Goal: Information Seeking & Learning: Learn about a topic

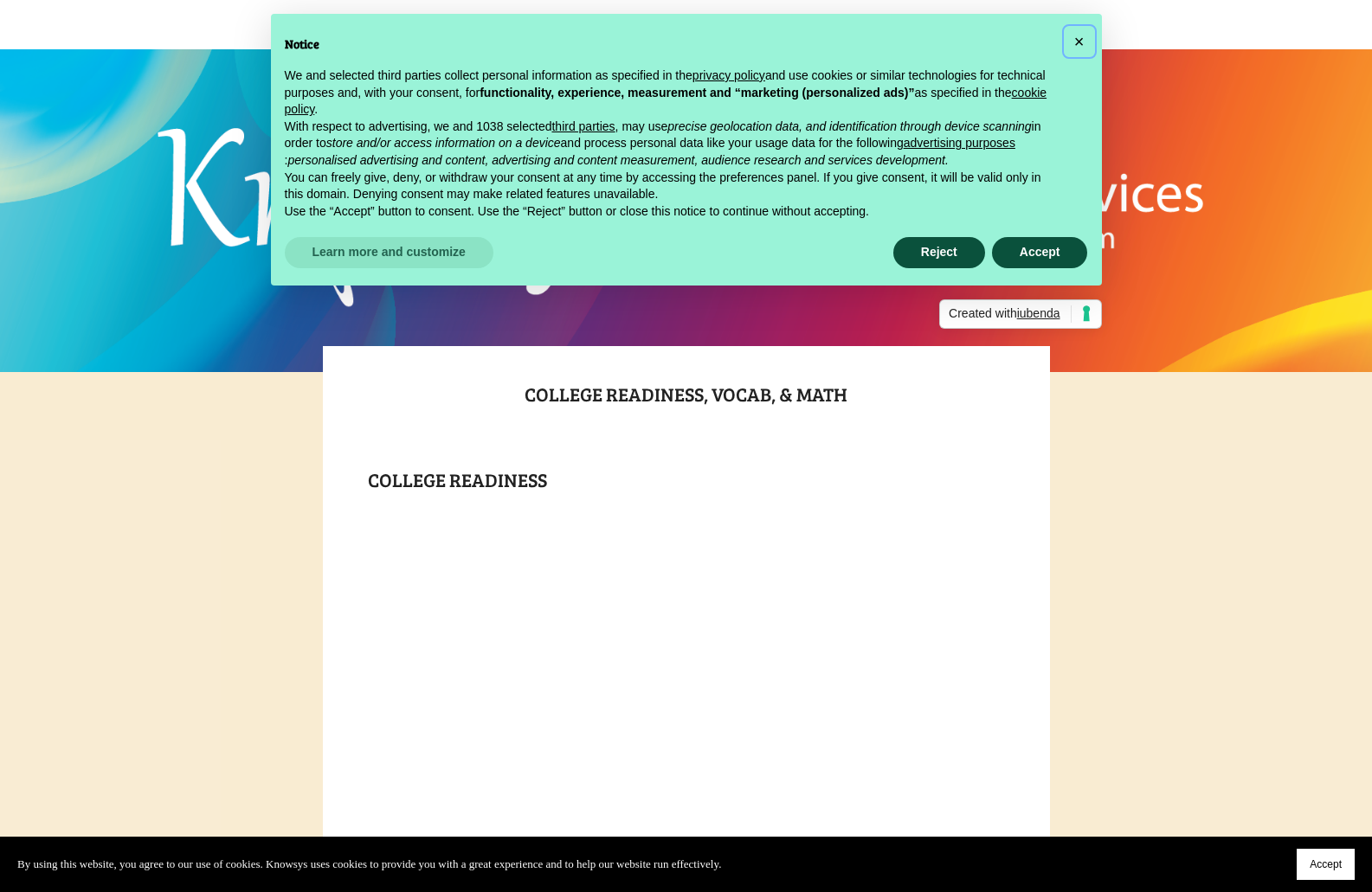
click at [1086, 35] on button "×" at bounding box center [1079, 41] width 27 height 27
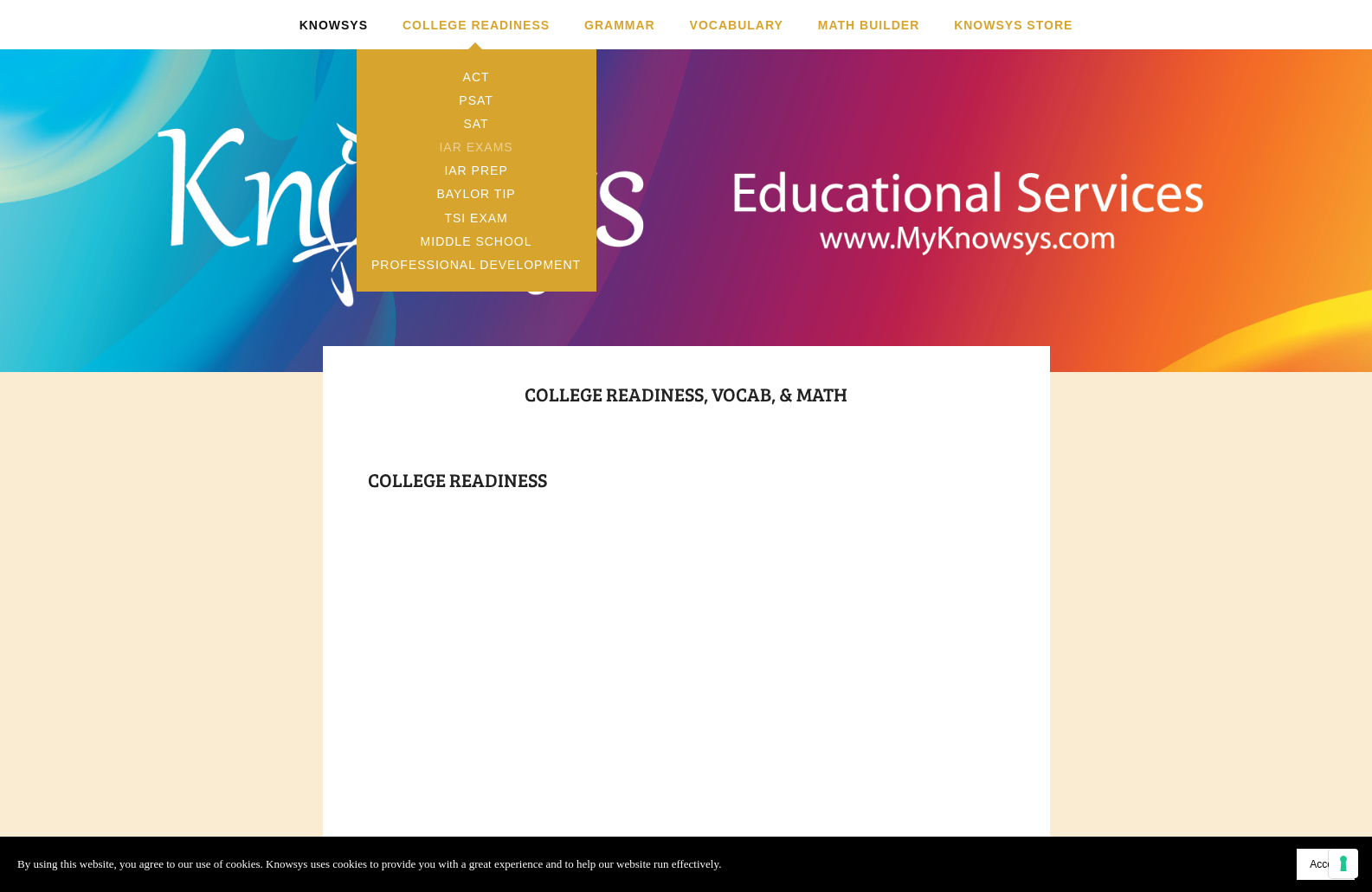
click at [486, 147] on link "IAR Exams" at bounding box center [476, 147] width 239 height 24
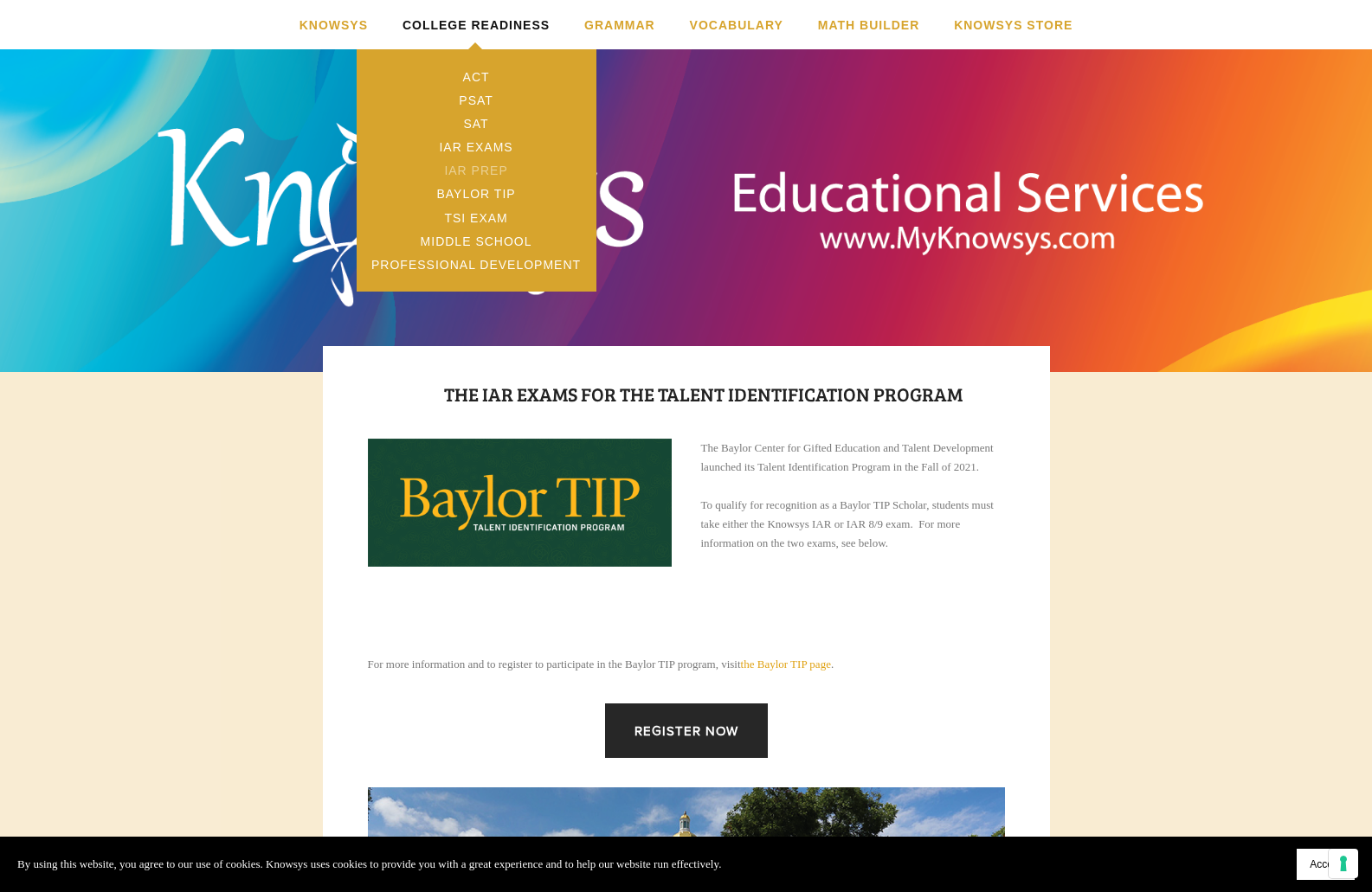
click at [468, 175] on link "IAR Prep" at bounding box center [476, 170] width 239 height 24
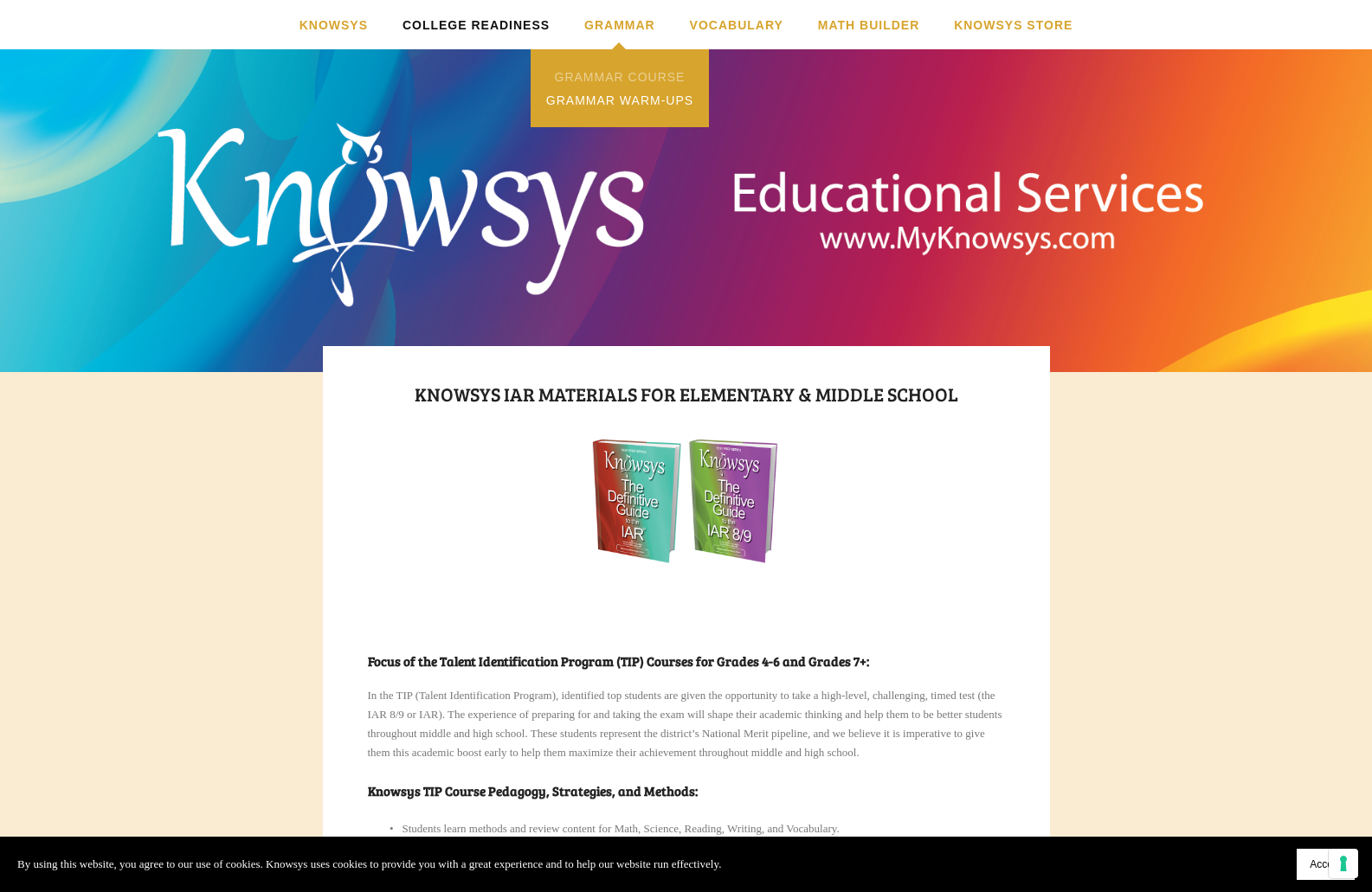
click at [609, 86] on link "Grammar Course" at bounding box center [620, 77] width 178 height 24
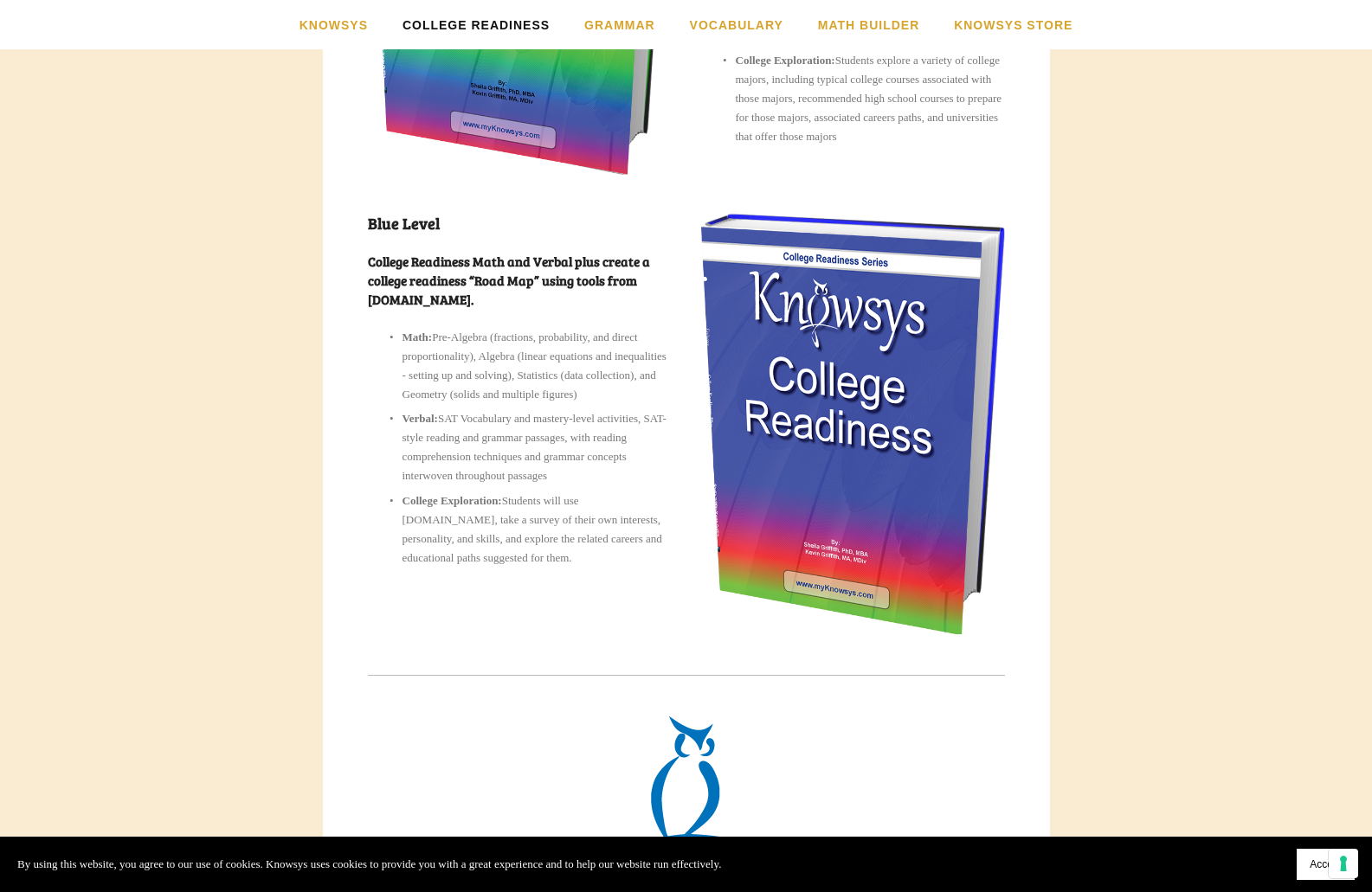
scroll to position [3056, 0]
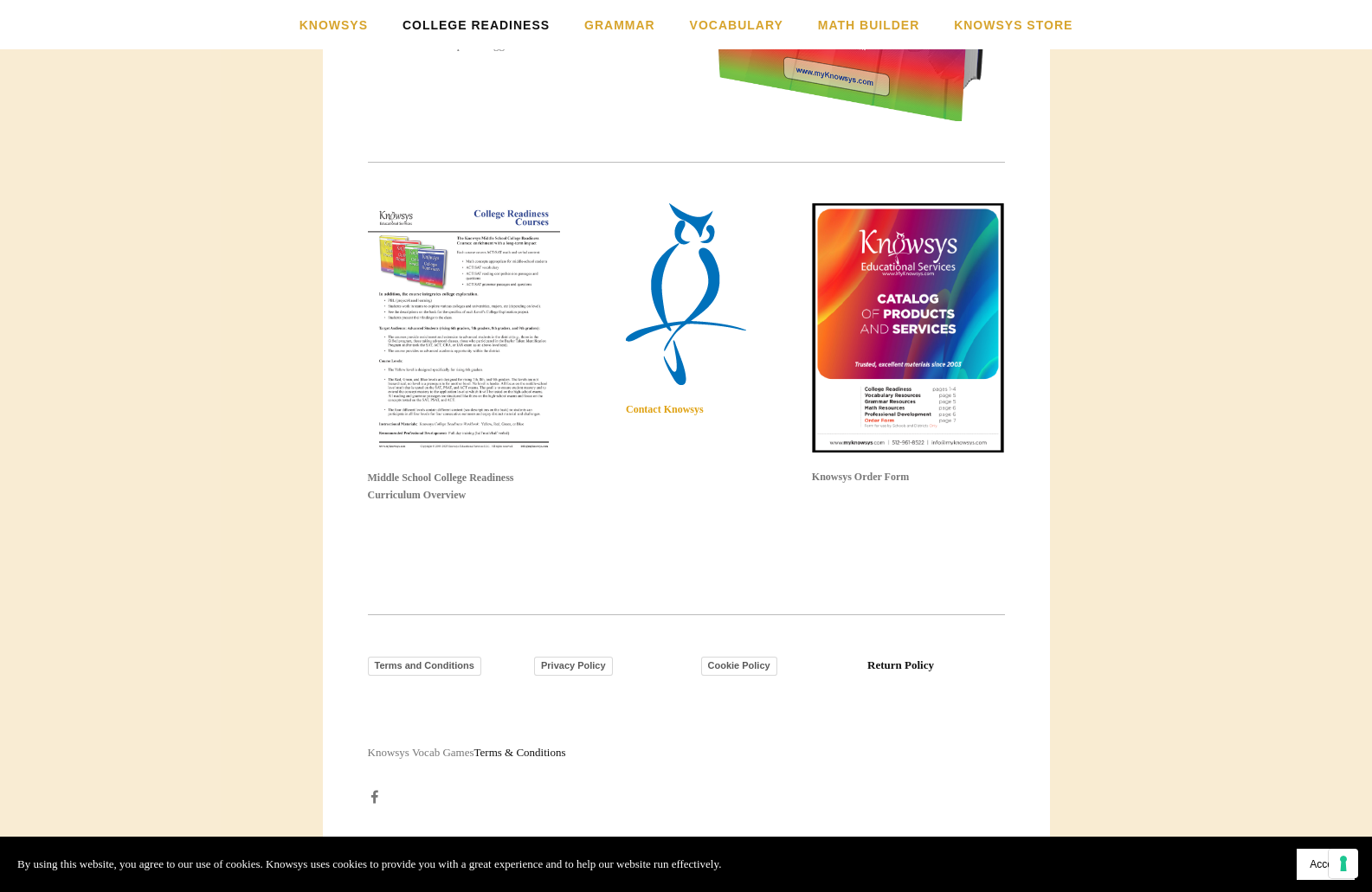
click at [380, 392] on img at bounding box center [465, 328] width 193 height 250
click at [461, 423] on img at bounding box center [465, 328] width 193 height 250
click at [483, 411] on img at bounding box center [465, 328] width 193 height 250
click at [890, 369] on img at bounding box center [908, 327] width 193 height 249
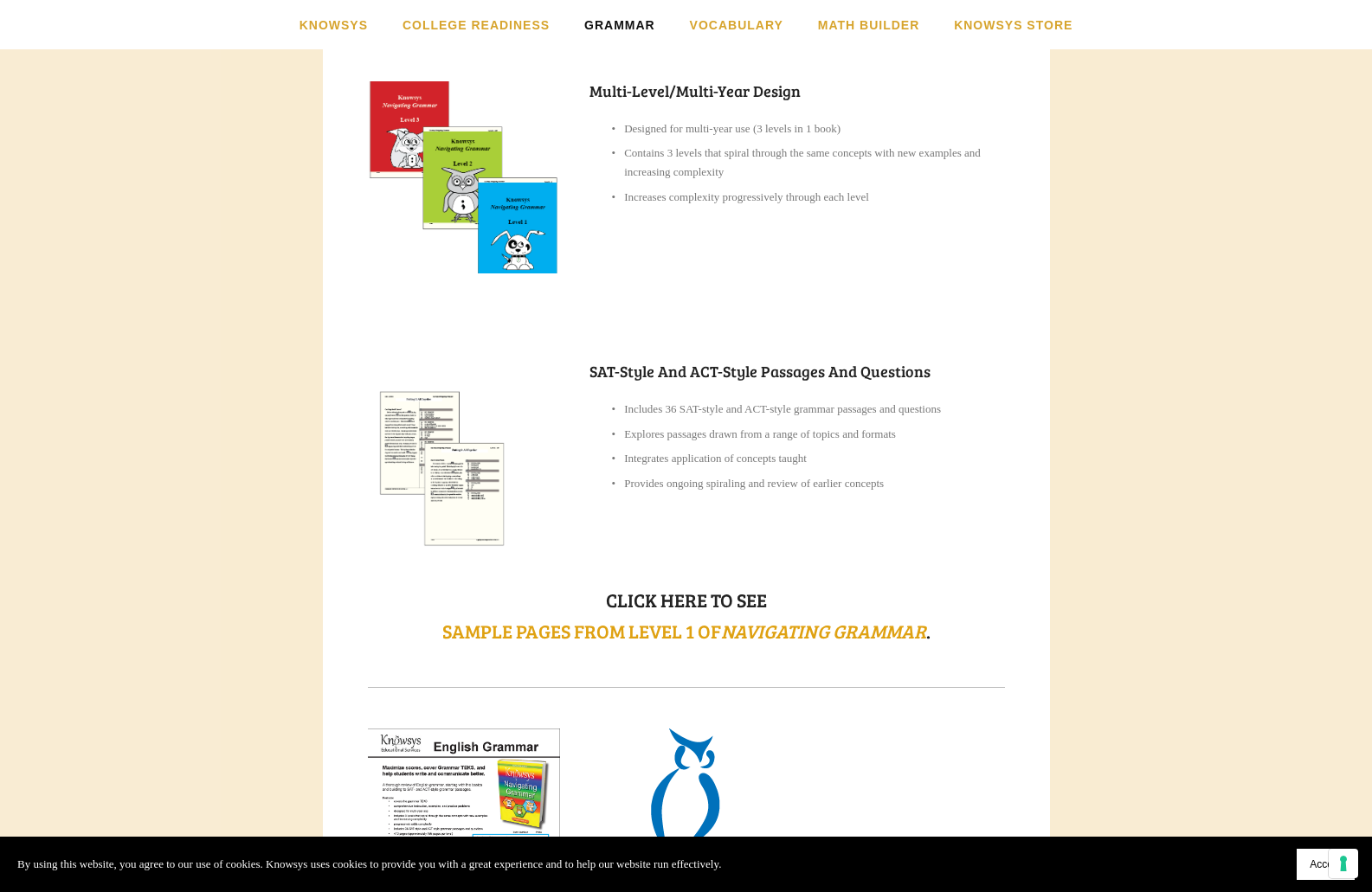
scroll to position [1039, 0]
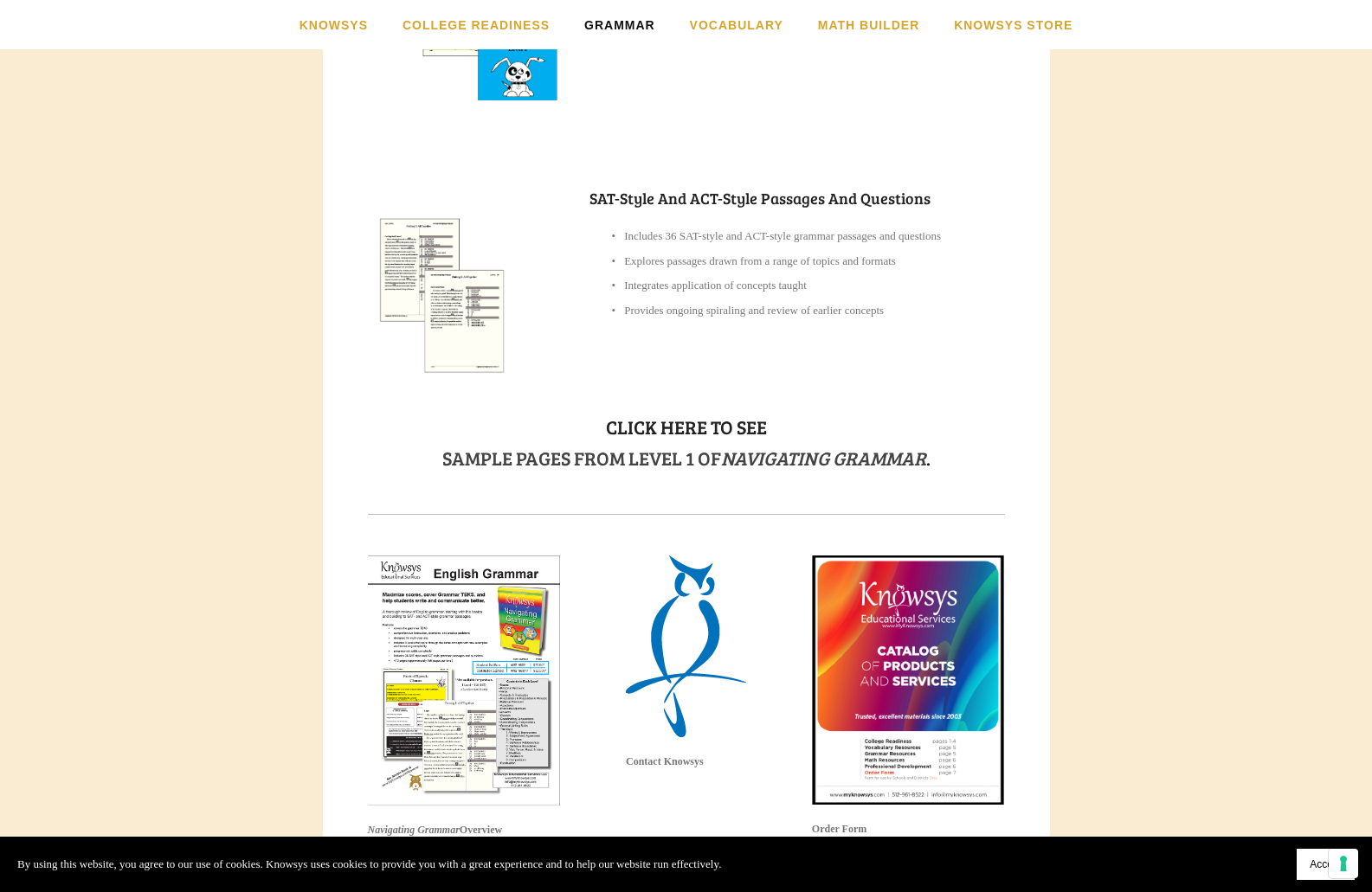
click at [737, 465] on em "Navigating Grammar" at bounding box center [823, 457] width 205 height 26
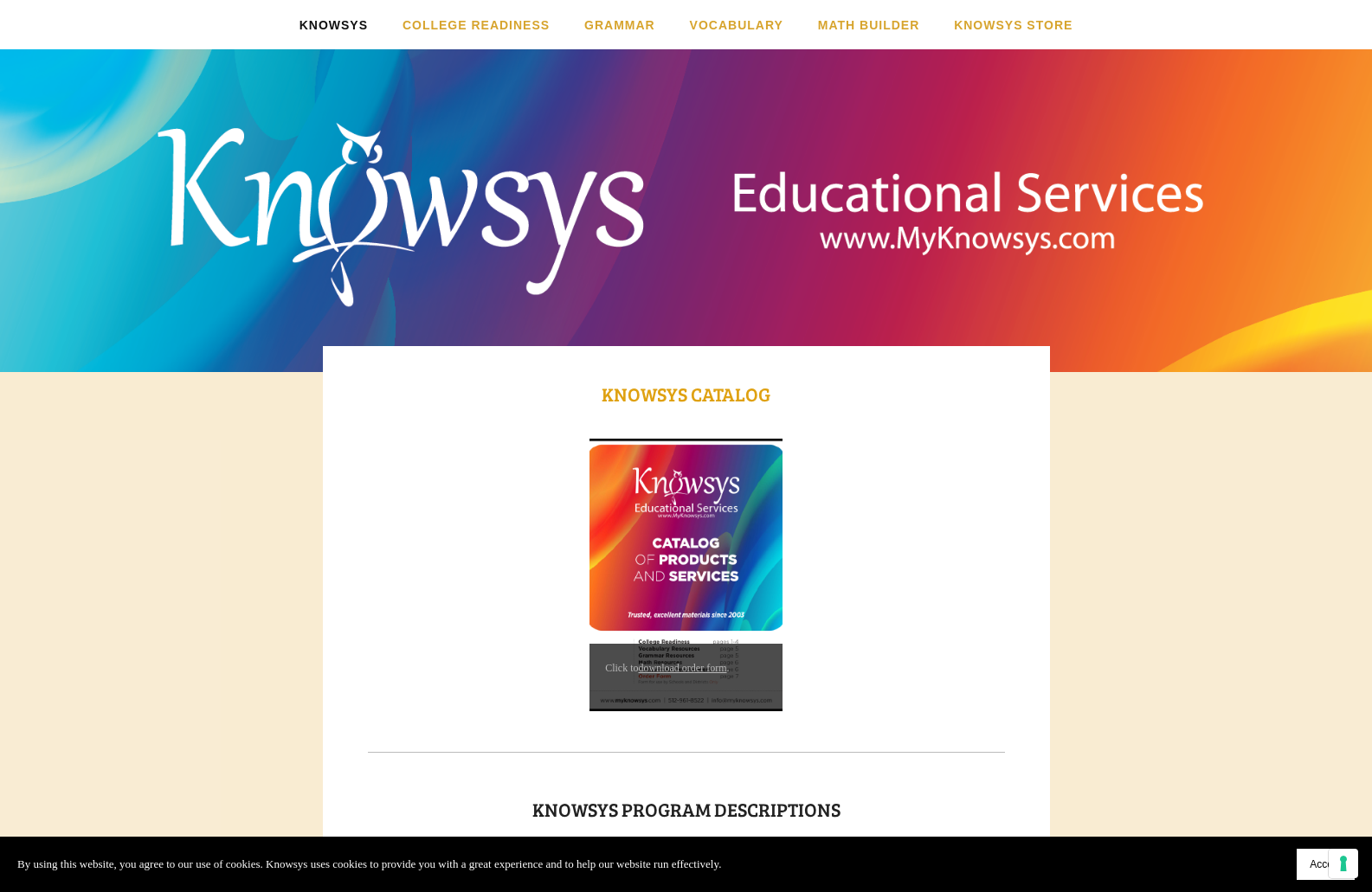
scroll to position [432, 0]
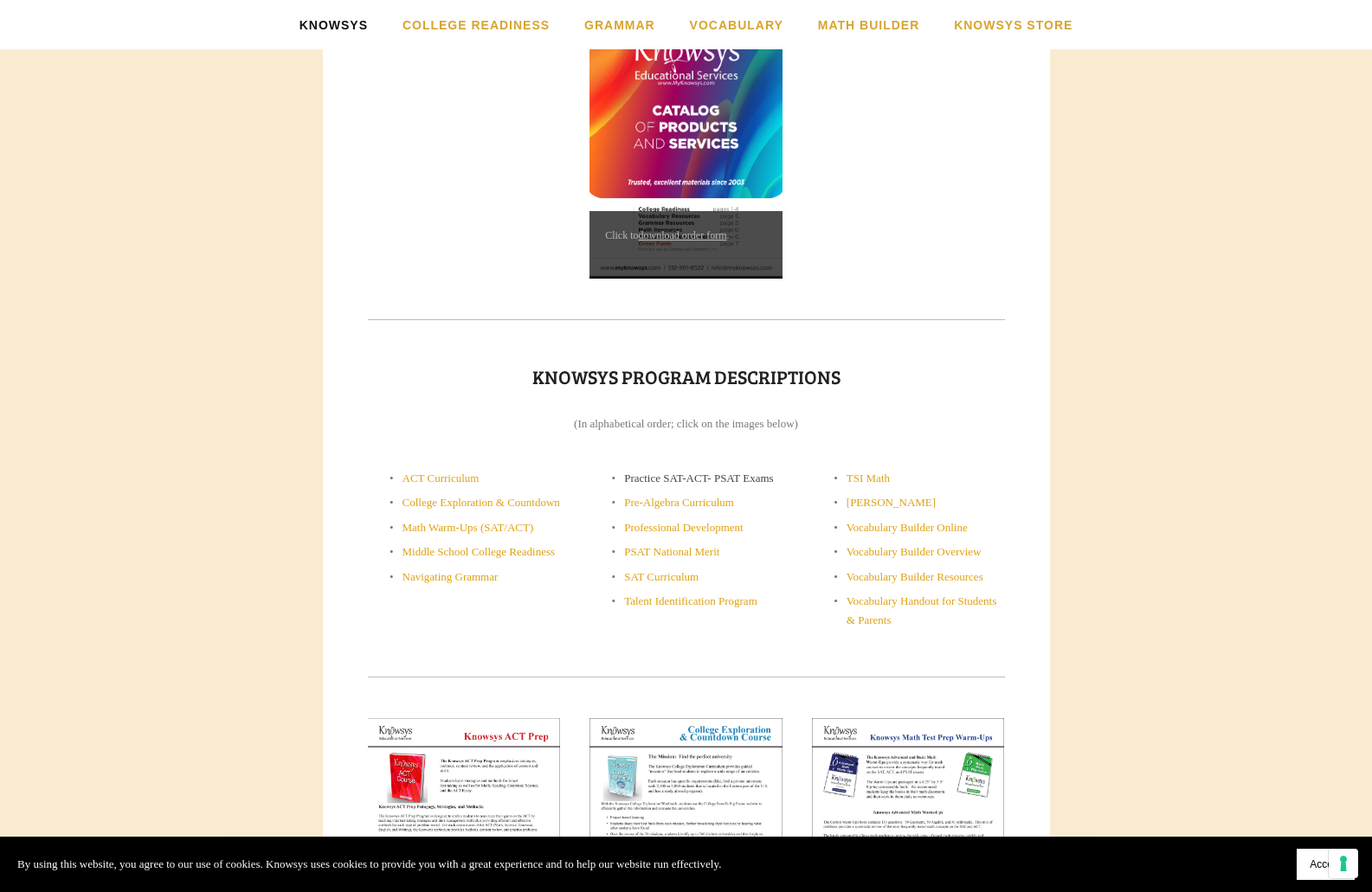
click at [719, 476] on link "Practice SAT-ACT- PSAT Exams" at bounding box center [699, 479] width 150 height 13
click at [663, 607] on link "Talent Identification Program" at bounding box center [691, 602] width 133 height 13
click at [691, 558] on link "PSAT National Merit" at bounding box center [672, 551] width 96 height 13
click at [873, 606] on link "Vocabulary Handout for Students & Parents" at bounding box center [923, 611] width 153 height 32
